Goal: Transaction & Acquisition: Download file/media

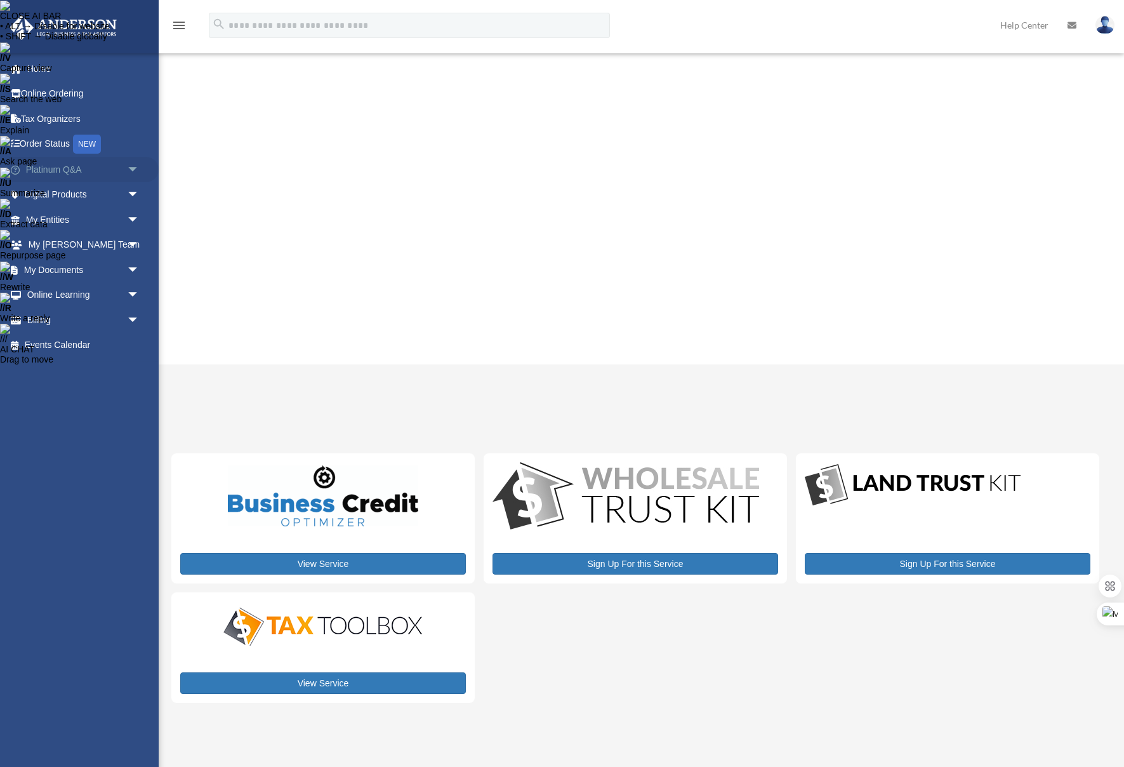
click at [136, 172] on span "arrow_drop_down" at bounding box center [139, 170] width 25 height 26
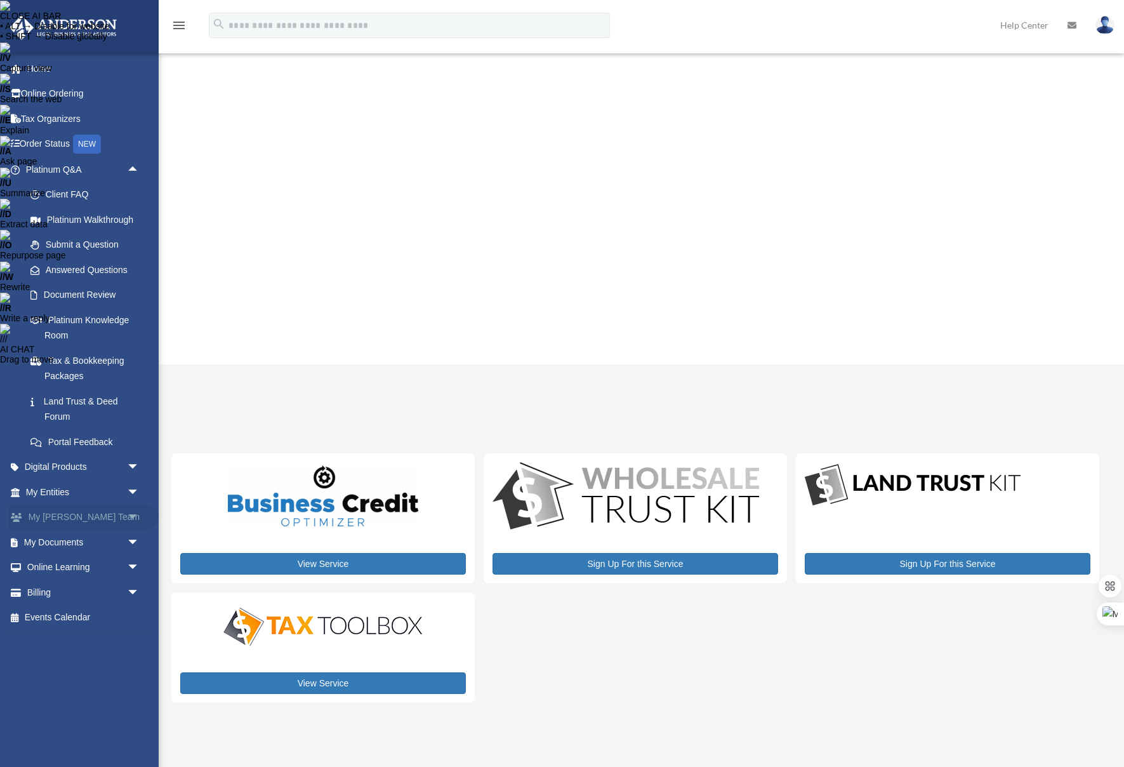
click at [133, 511] on span "arrow_drop_down" at bounding box center [139, 517] width 25 height 26
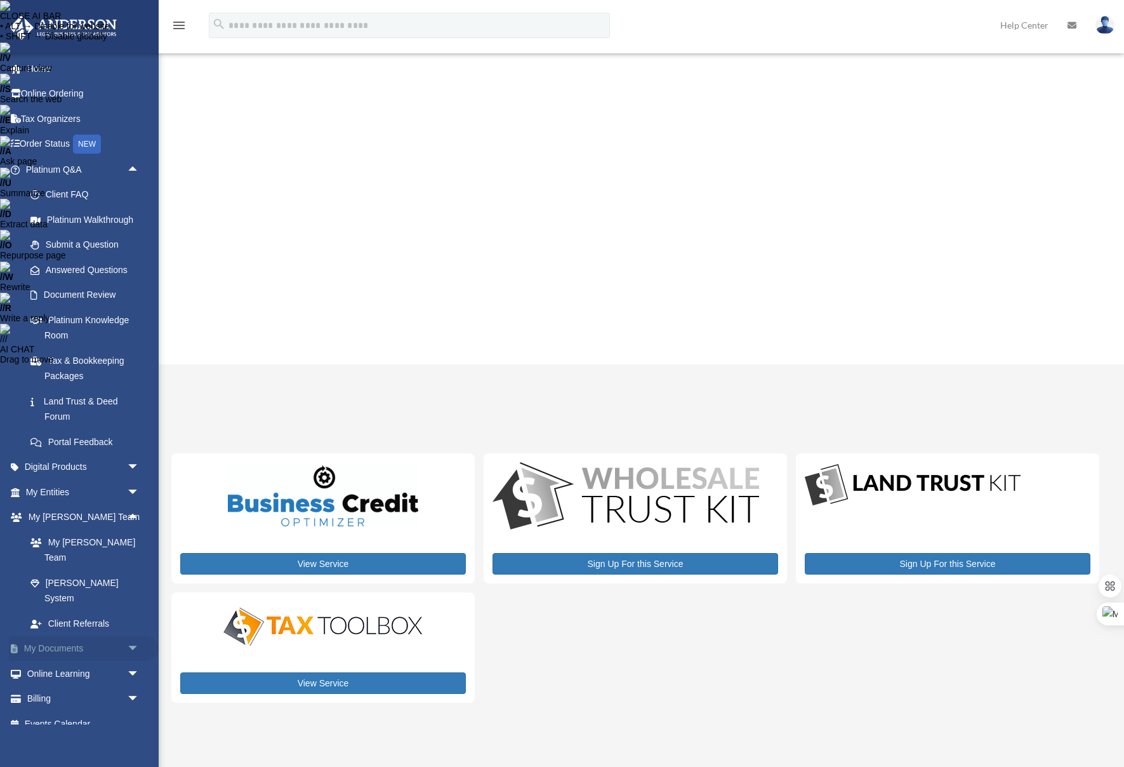
click at [136, 636] on span "arrow_drop_down" at bounding box center [139, 649] width 25 height 26
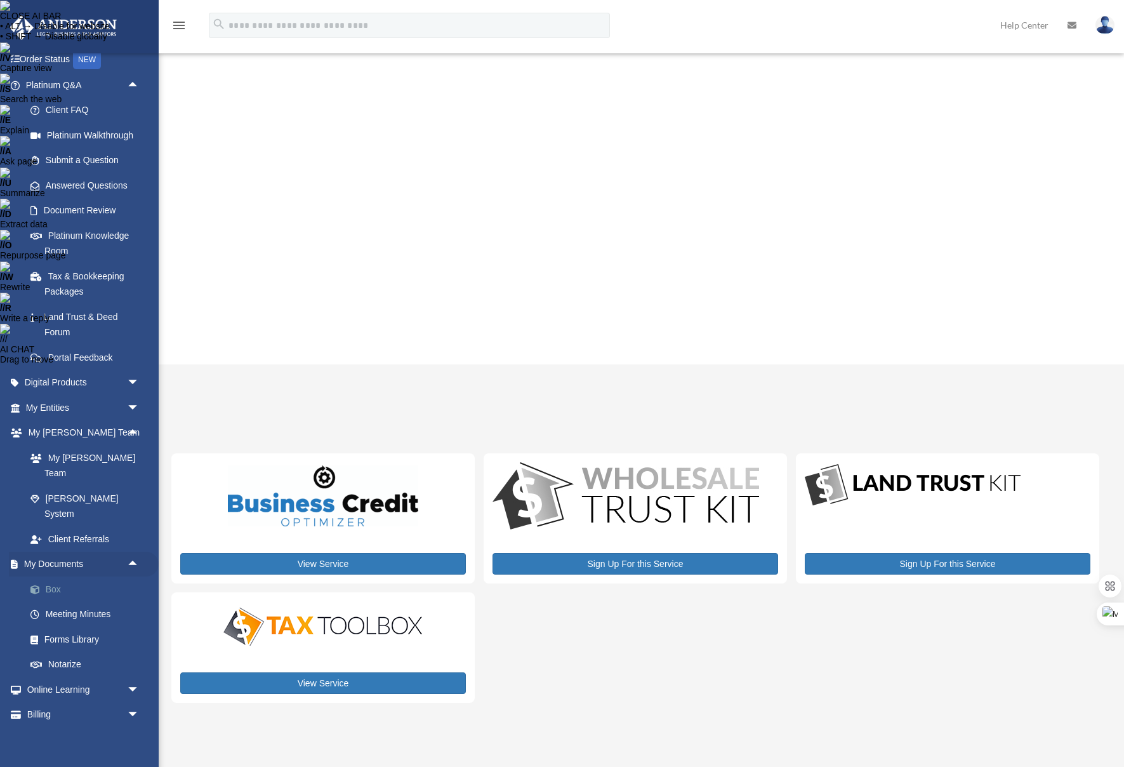
click at [62, 576] on link "Box" at bounding box center [88, 588] width 141 height 25
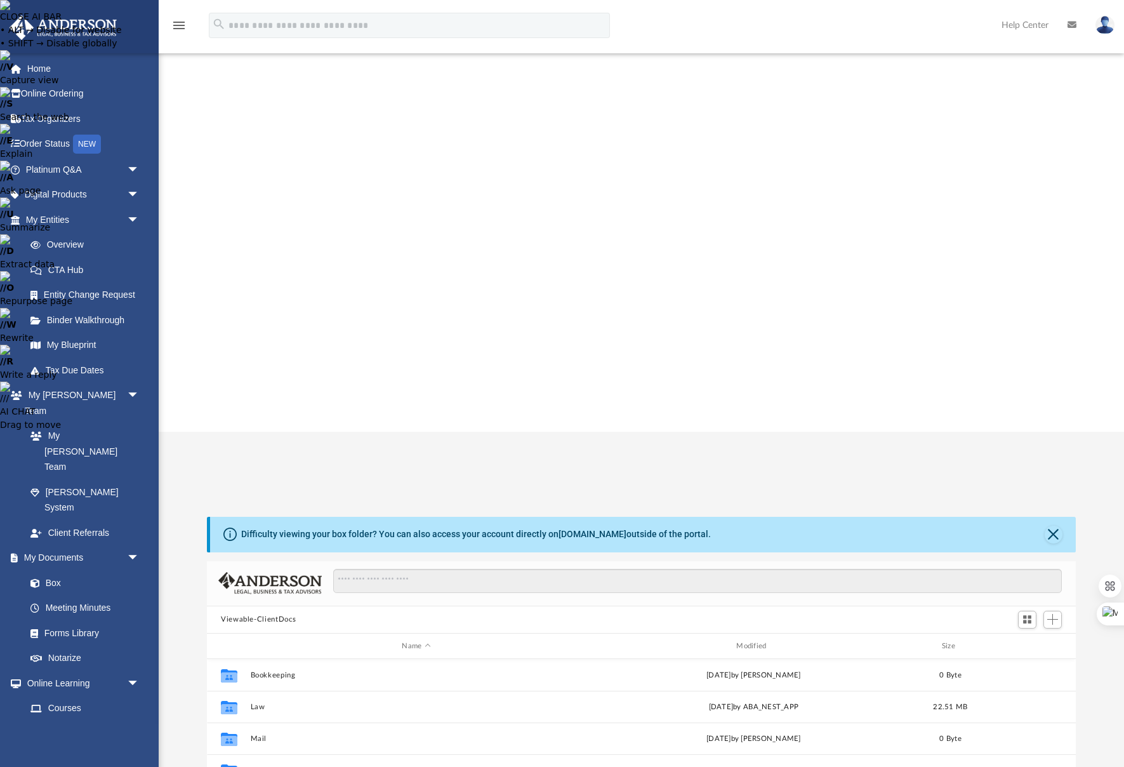
scroll to position [289, 869]
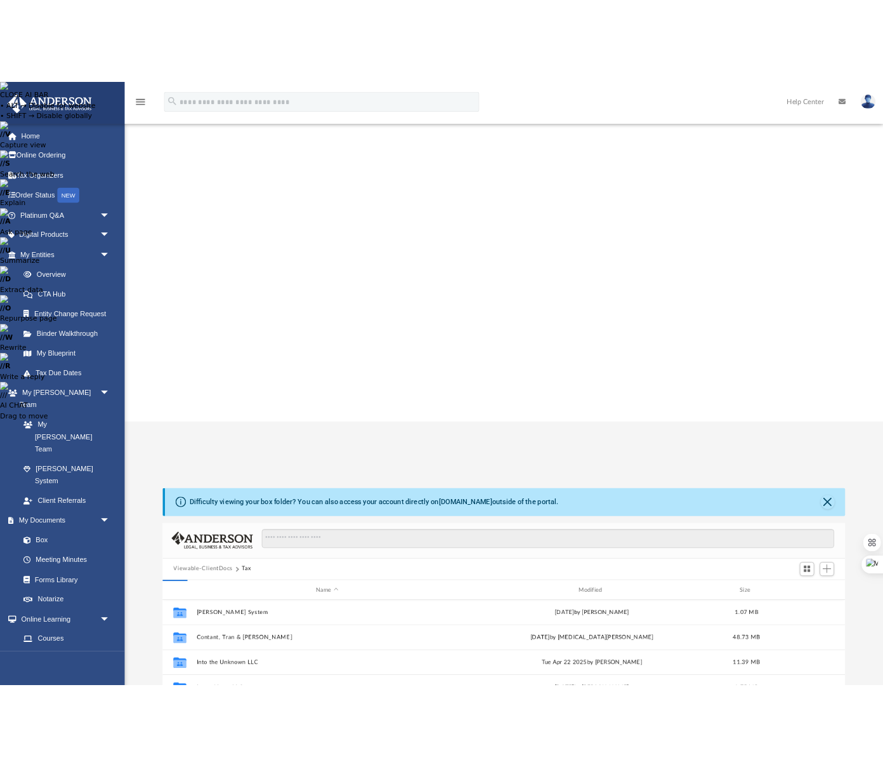
scroll to position [0, 0]
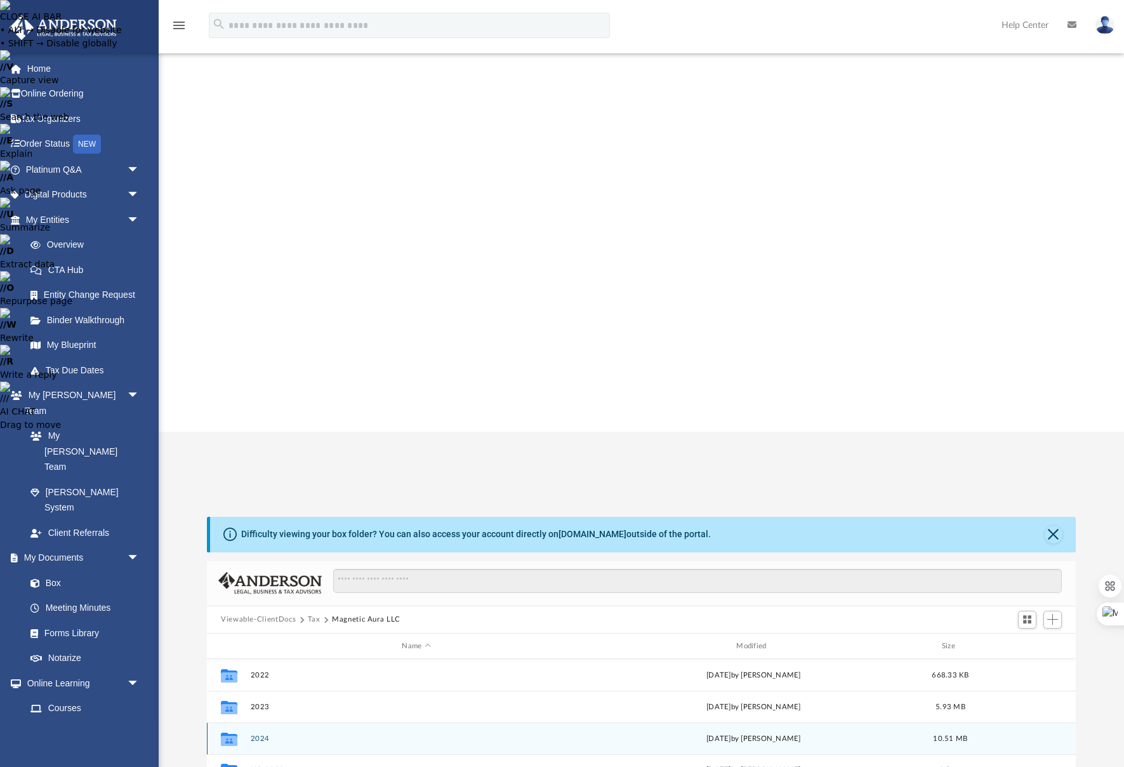
click at [267, 734] on button "2024" at bounding box center [417, 738] width 332 height 8
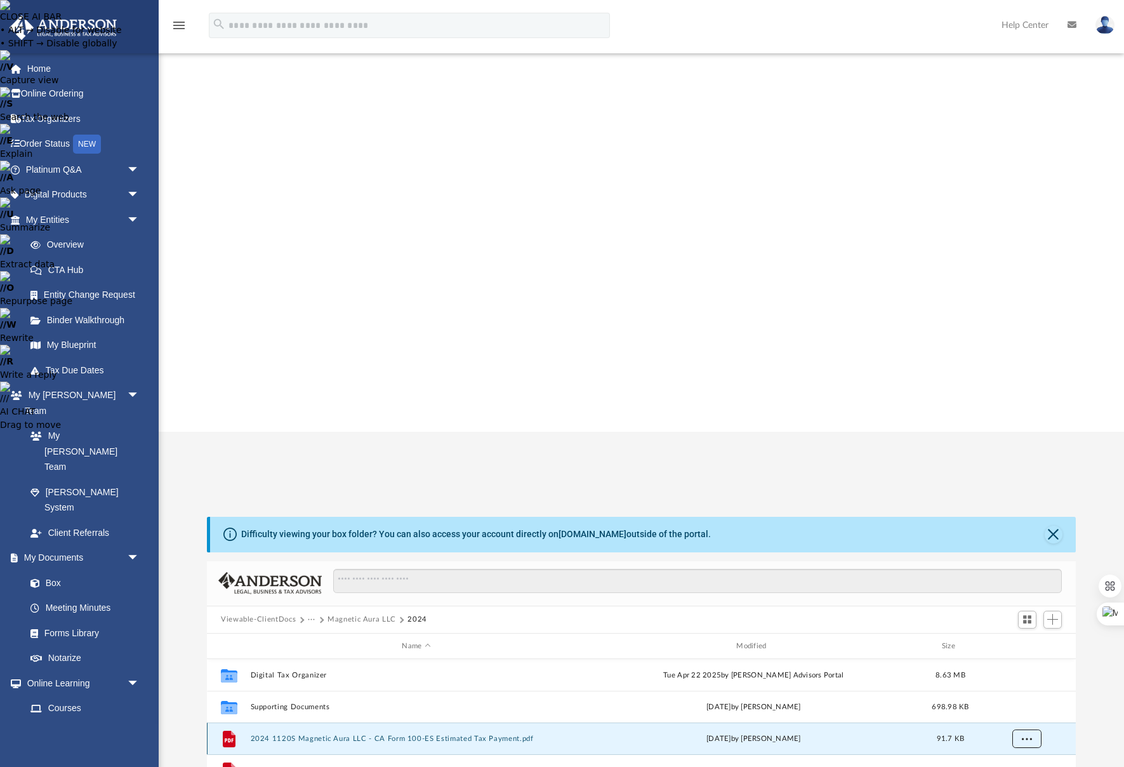
click at [1019, 729] on button "More options" at bounding box center [1026, 738] width 29 height 19
click at [1018, 353] on li "Download" at bounding box center [1015, 352] width 37 height 13
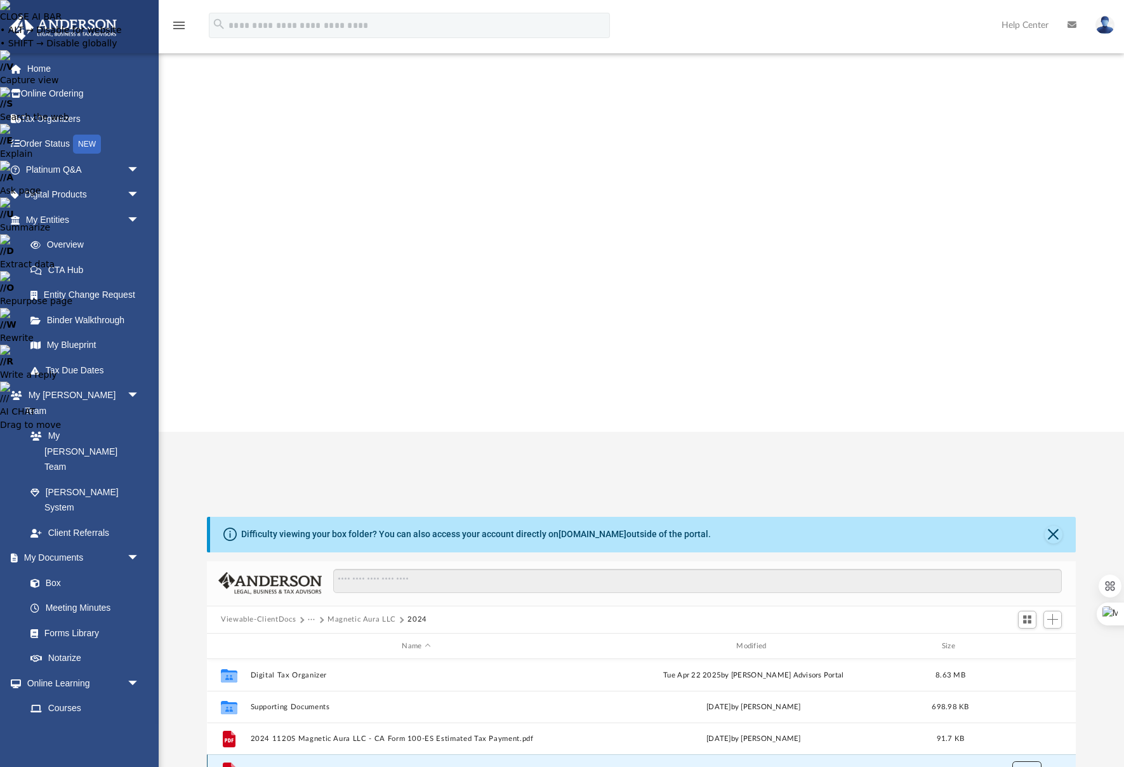
click at [1033, 761] on button "More options" at bounding box center [1026, 770] width 29 height 19
click at [1008, 384] on li "Download" at bounding box center [1015, 384] width 37 height 13
click at [1010, 414] on li "Download" at bounding box center [1015, 416] width 37 height 13
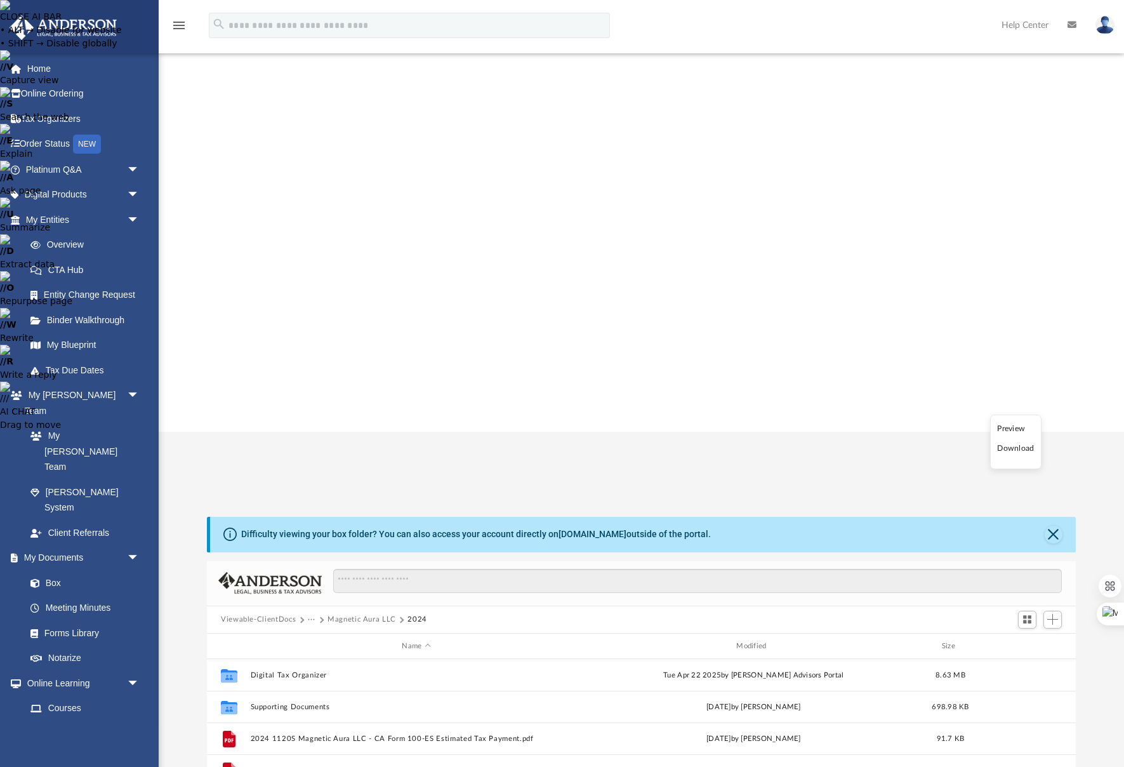
click at [1022, 443] on li "Download" at bounding box center [1015, 448] width 37 height 13
click at [1018, 481] on li "Download" at bounding box center [1015, 479] width 37 height 13
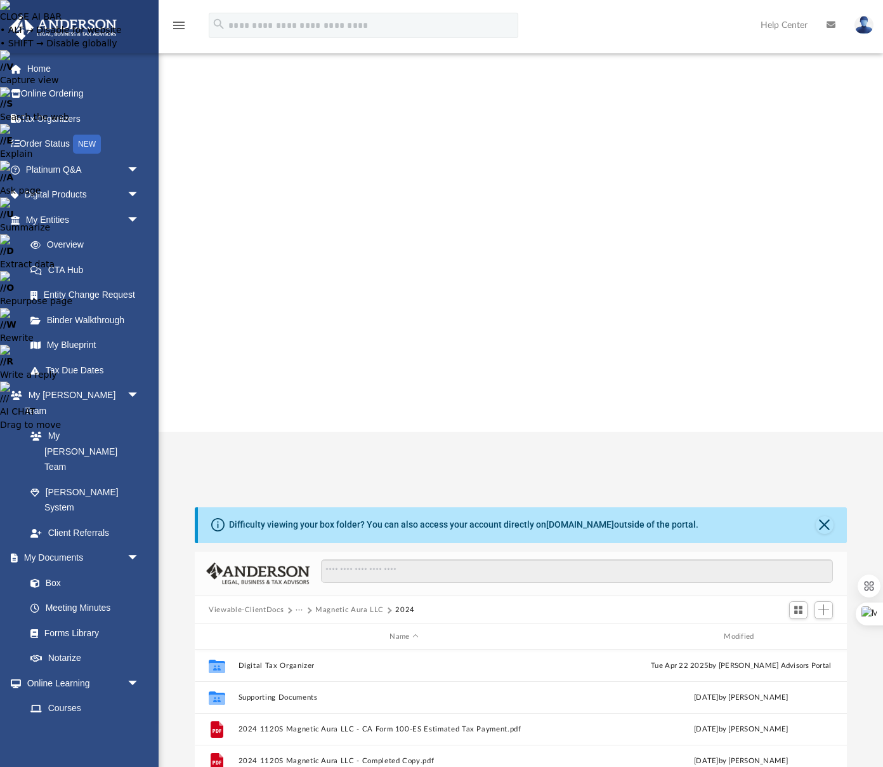
scroll to position [289, 652]
